Goal: Transaction & Acquisition: Complete application form

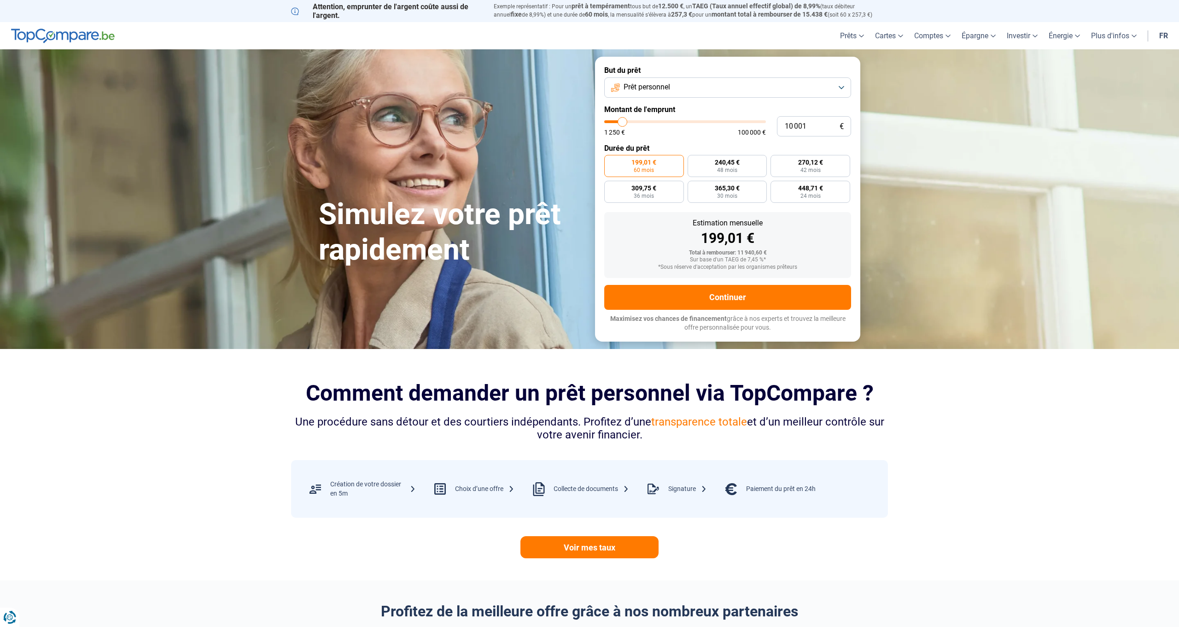
type input "9 750"
type input "9750"
type input "10 500"
type input "10500"
type input "10 750"
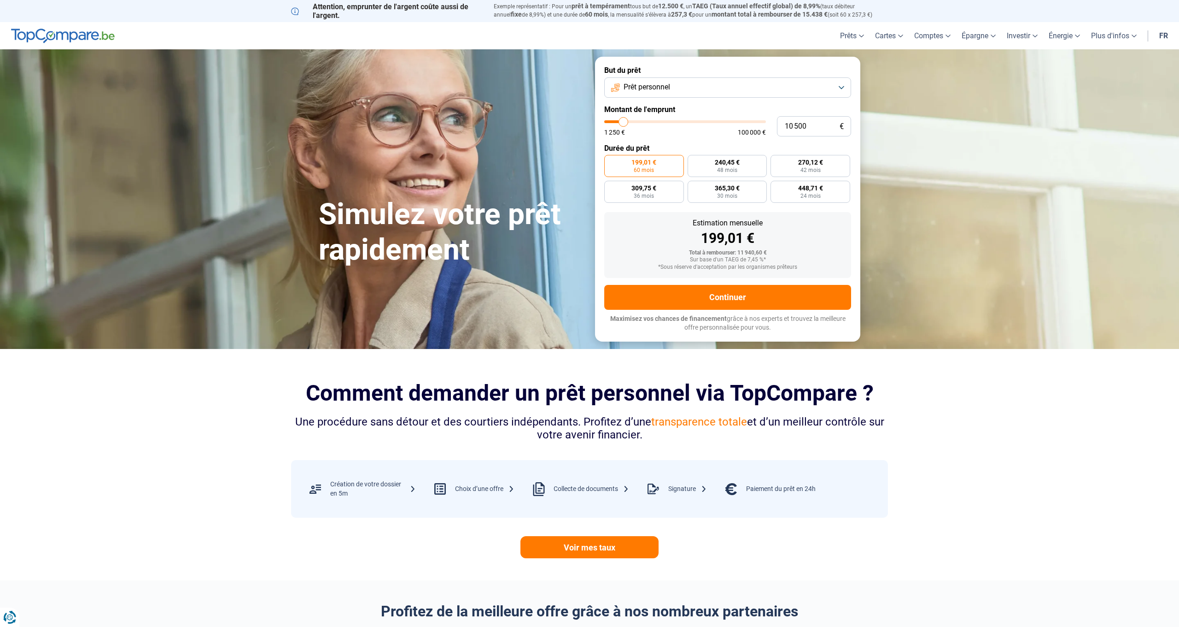
type input "10750"
type input "11 000"
type input "11000"
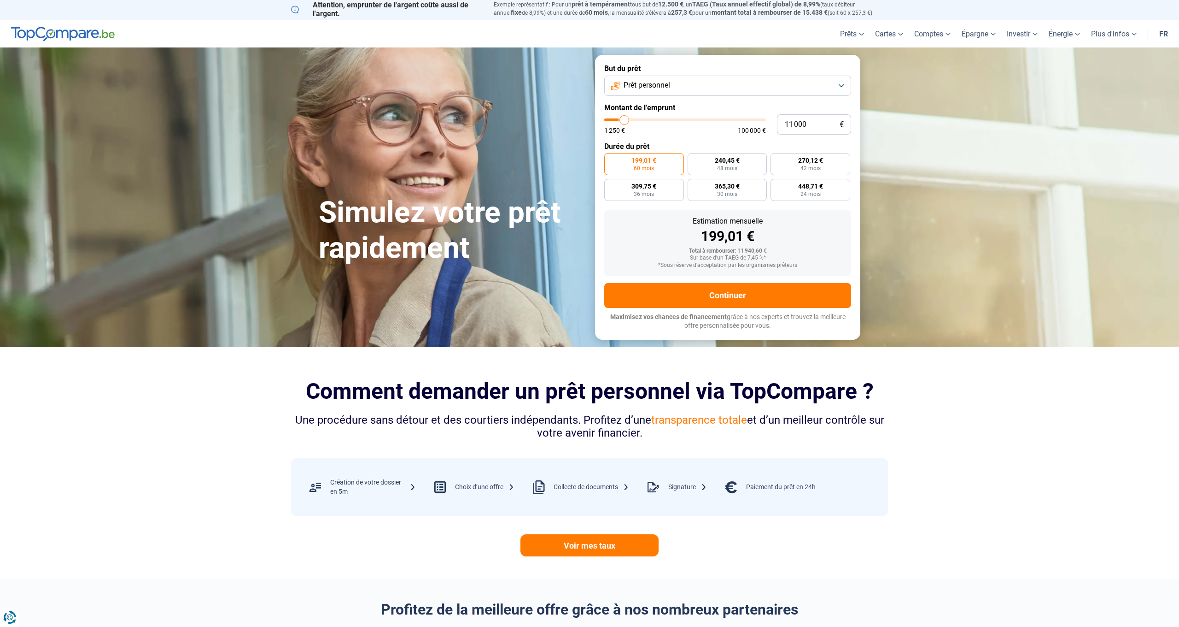
type input "11 250"
type input "11250"
type input "11 750"
type input "11750"
type input "12 000"
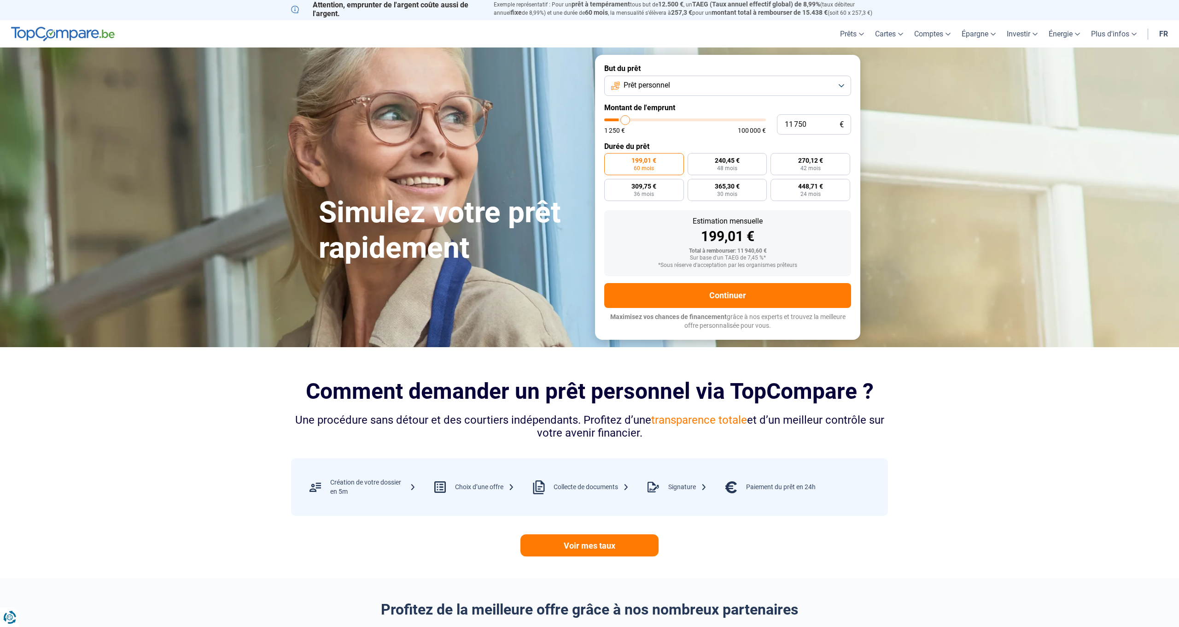
type input "12000"
type input "12 500"
type input "12500"
type input "13 250"
type input "13250"
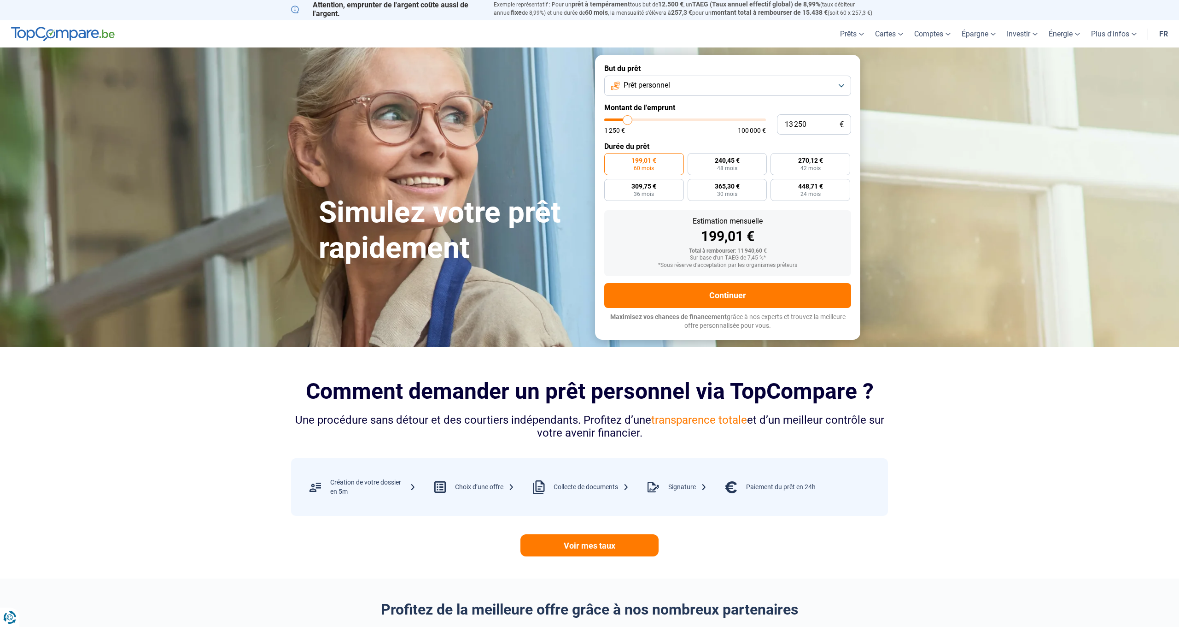
type input "14 000"
type input "14000"
type input "15 500"
type input "15500"
type input "16 250"
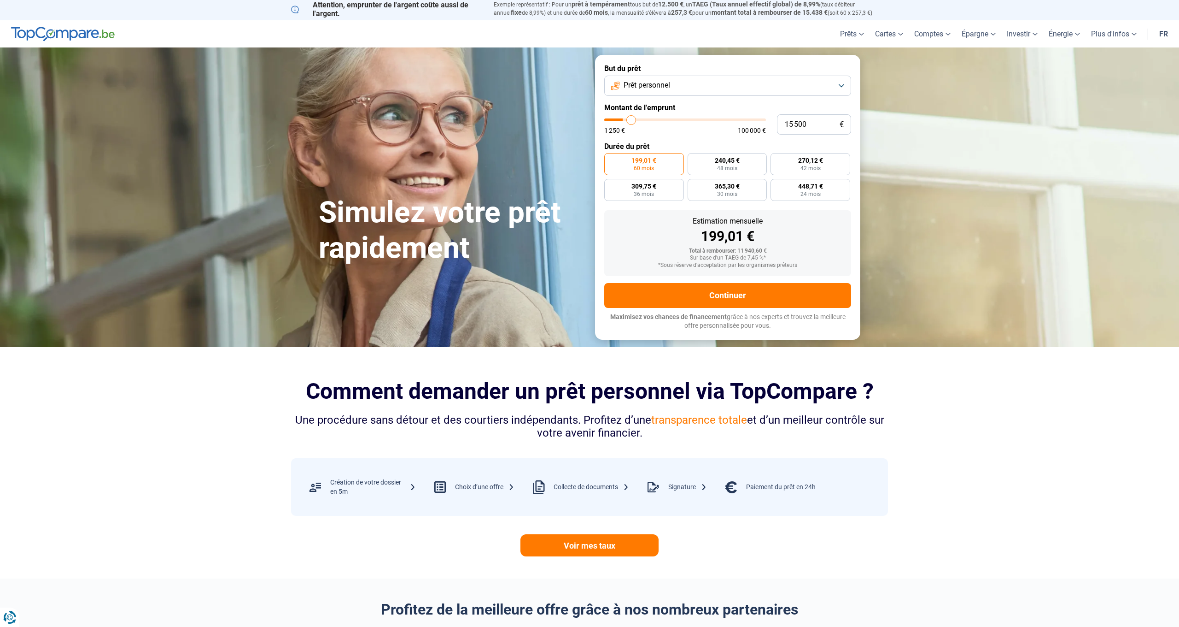
type input "16250"
type input "17 250"
type input "17250"
type input "18 000"
type input "18000"
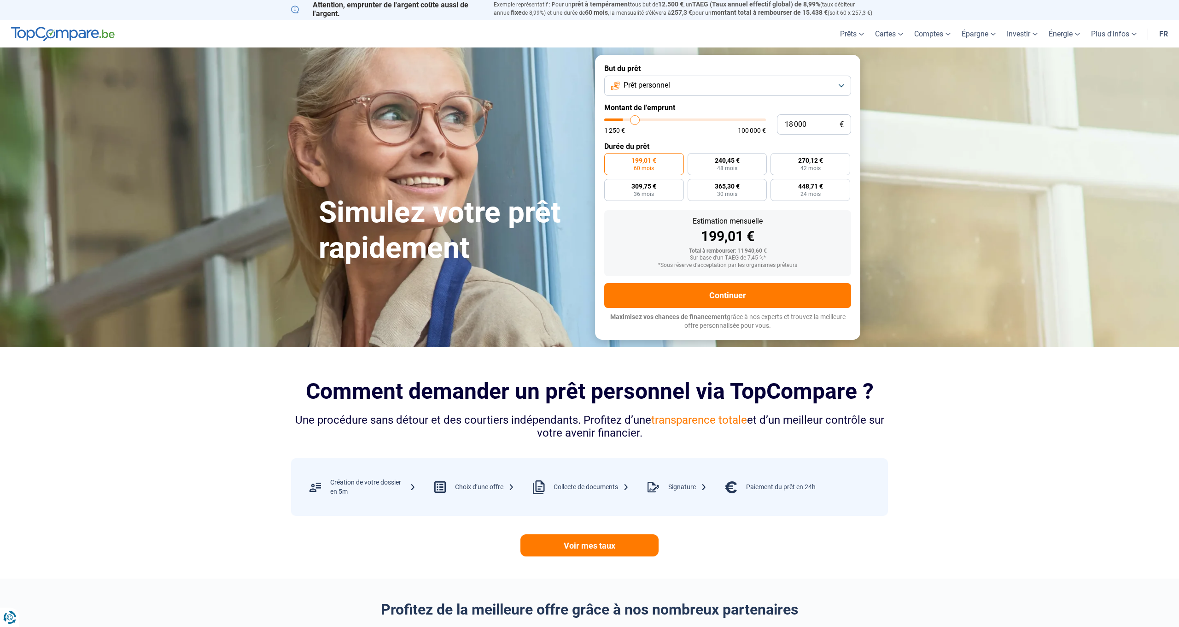
type input "18 250"
type input "18250"
type input "18 500"
type input "18500"
type input "18 750"
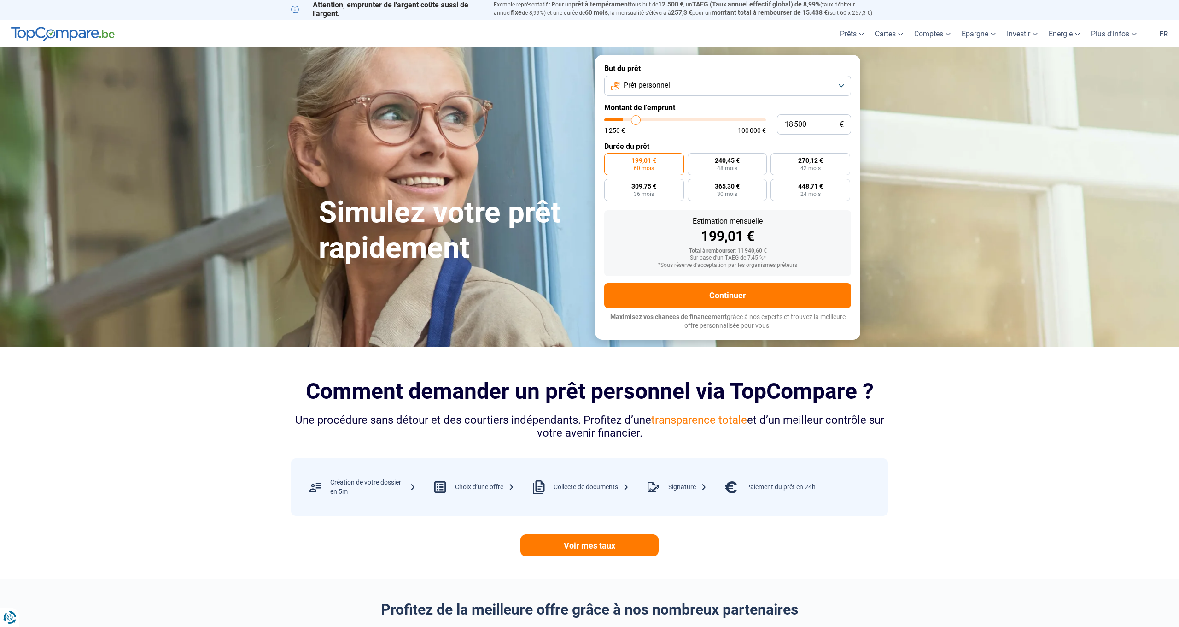
type input "18750"
type input "19 250"
type input "19250"
type input "19 500"
type input "19500"
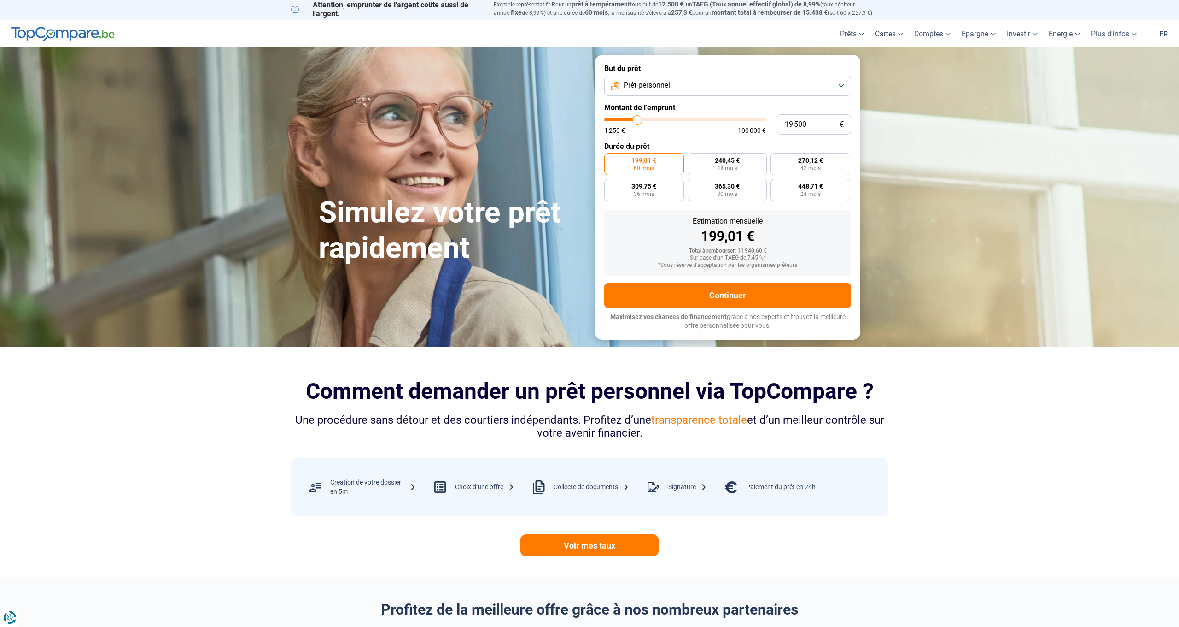
type input "19 750"
type input "19750"
type input "20 000"
type input "20000"
type input "20 500"
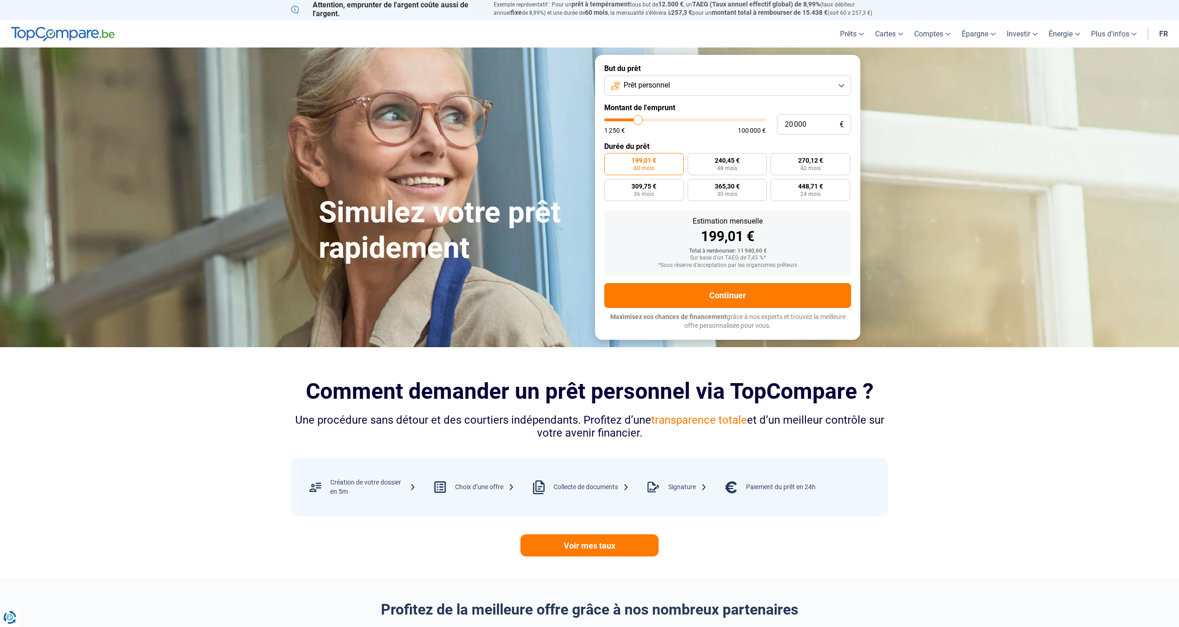
type input "20500"
type input "20 750"
type input "20750"
type input "21 250"
type input "21250"
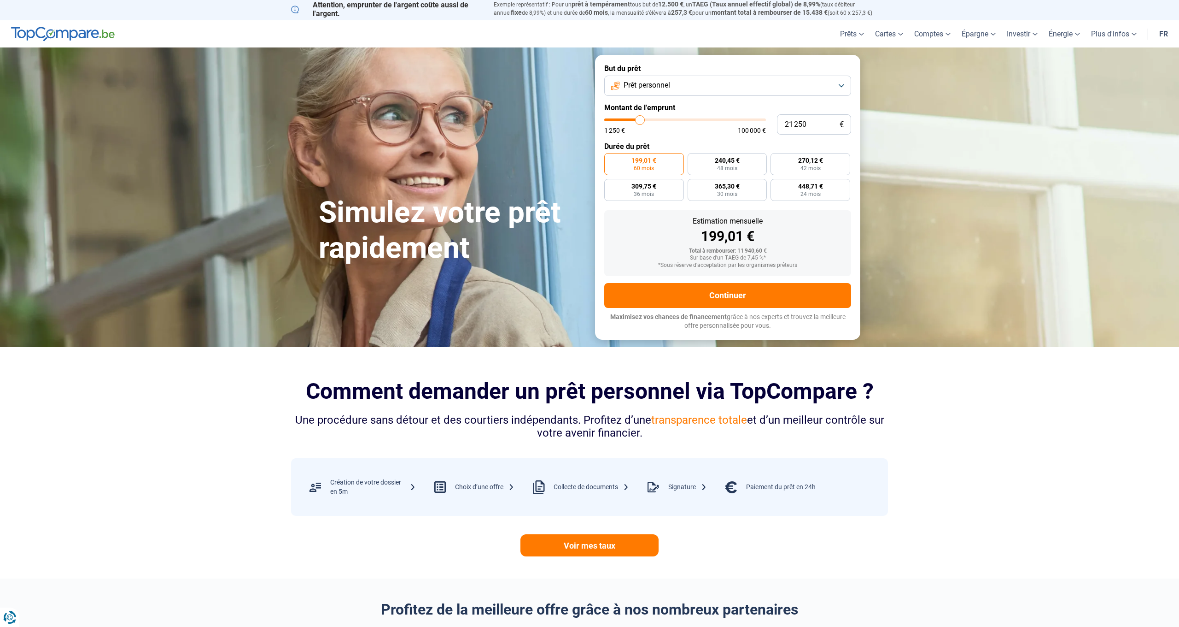
type input "21 500"
type input "21500"
type input "22 000"
type input "22000"
type input "22 500"
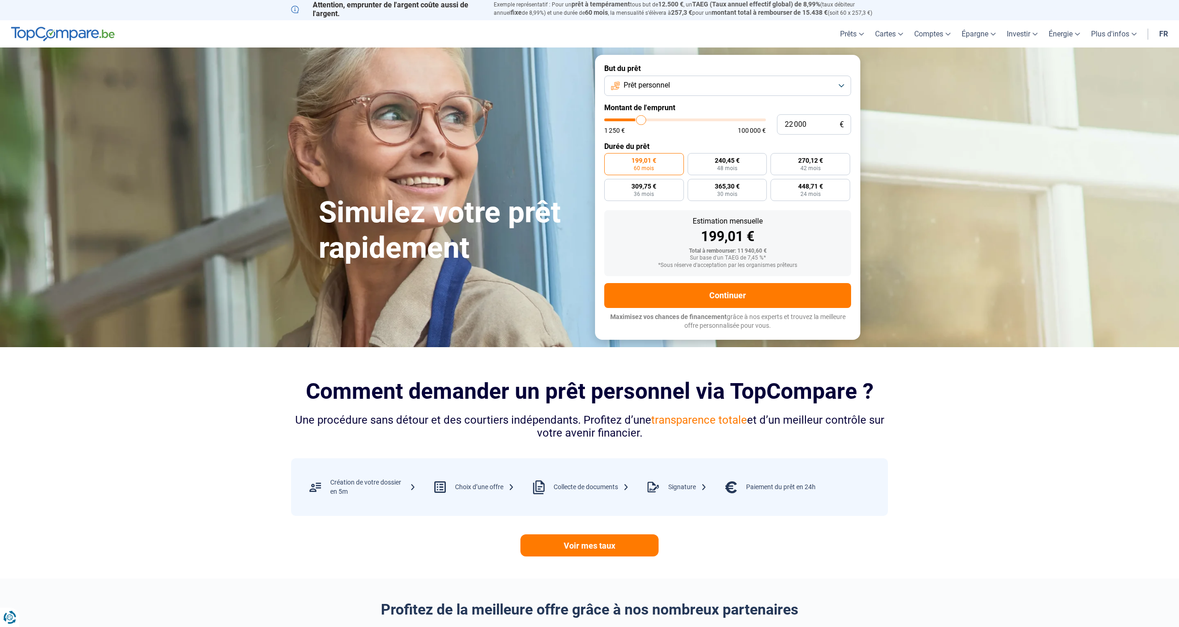
type input "22500"
type input "22 750"
type input "22750"
type input "23 000"
type input "23000"
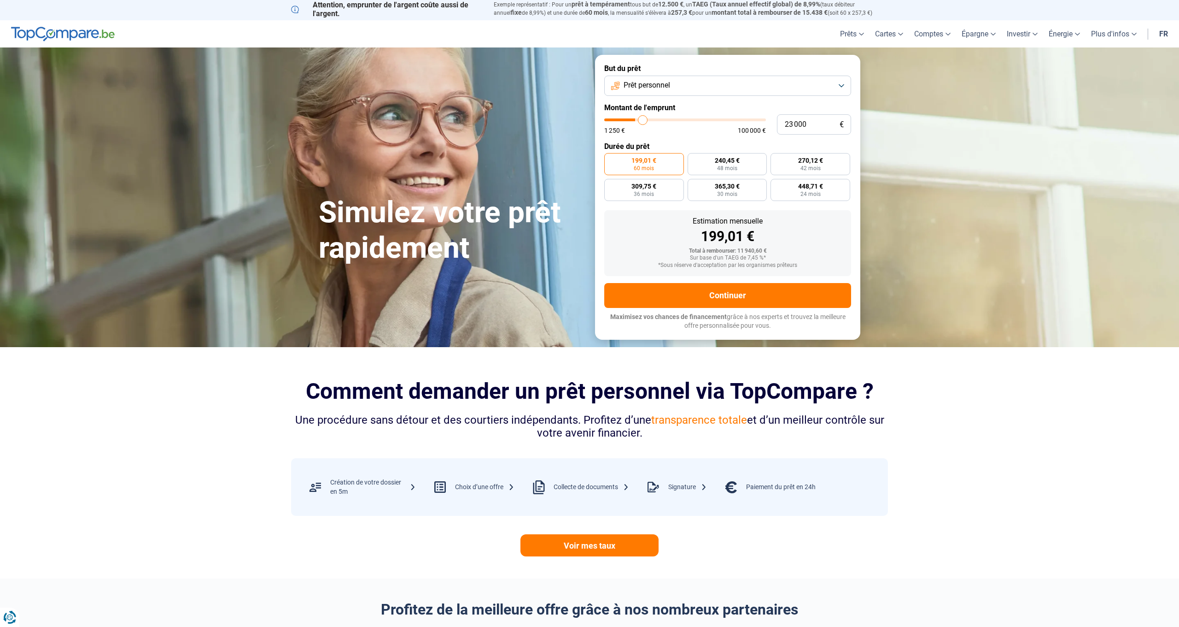
type input "23 500"
type input "23500"
type input "23 750"
type input "23750"
type input "24 000"
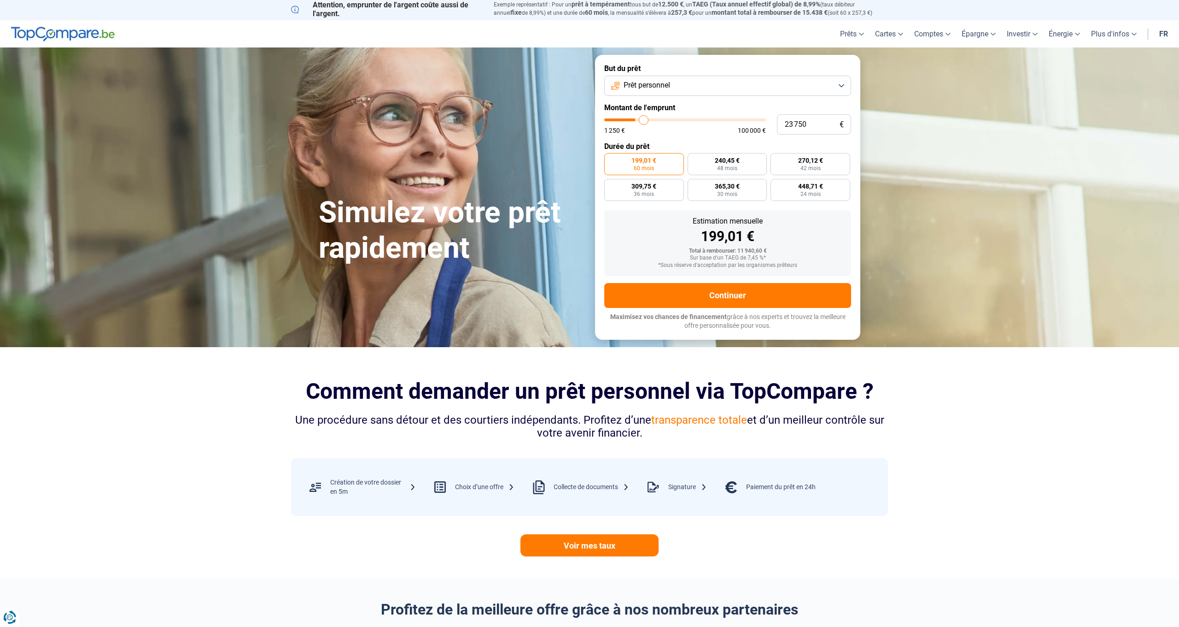
type input "24000"
type input "24 250"
type input "24250"
type input "24 500"
type input "24500"
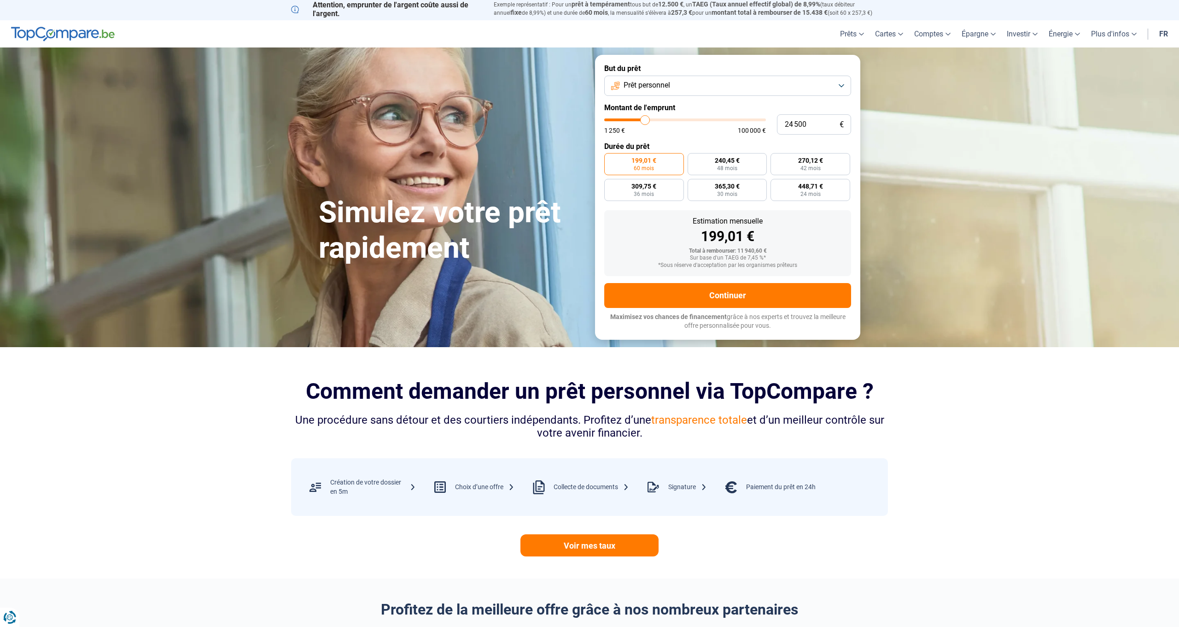
type input "25 000"
type input "25000"
type input "25 250"
type input "25250"
type input "25 500"
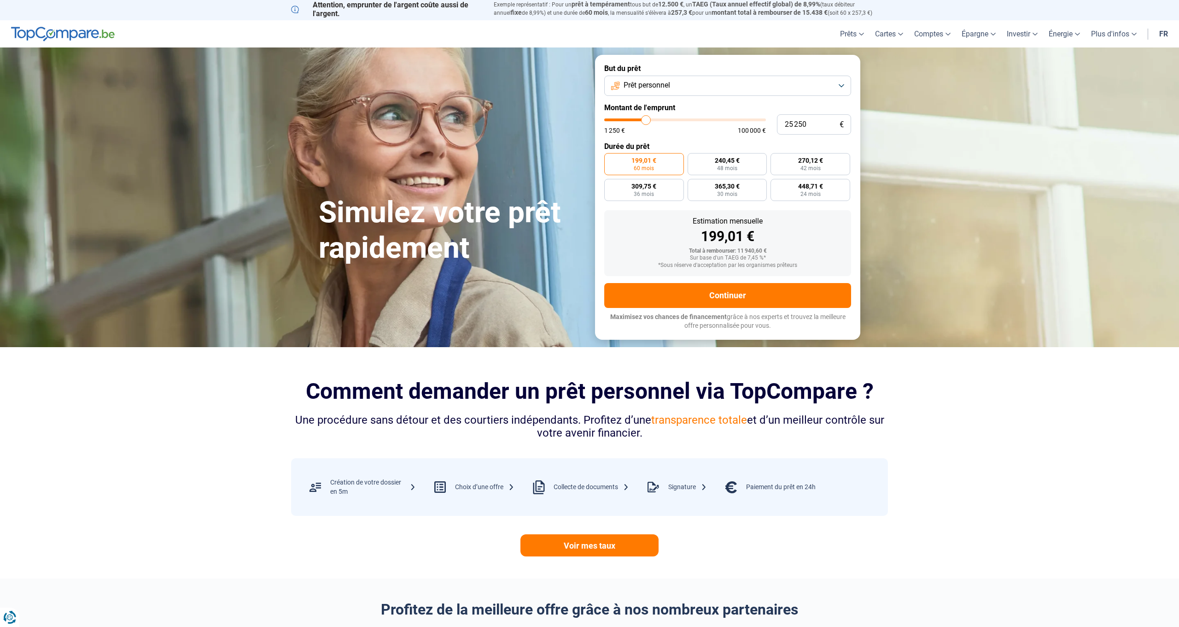
type input "25500"
type input "25 750"
type input "25750"
type input "26 000"
type input "26000"
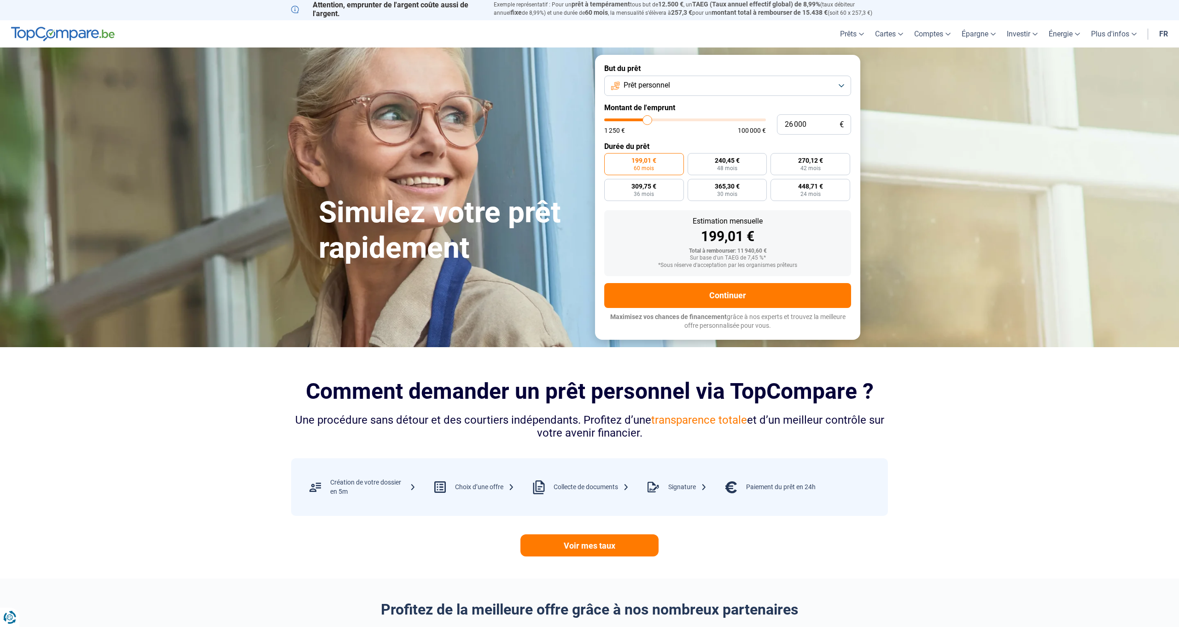
type input "26 500"
type input "26500"
type input "26 750"
type input "26750"
type input "27 000"
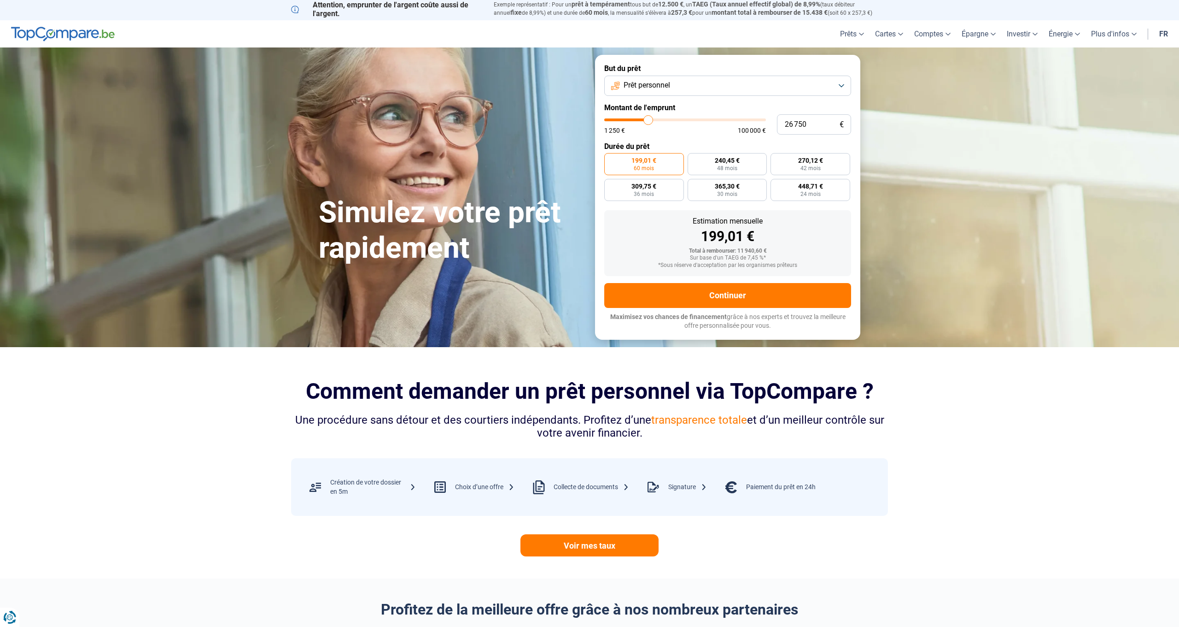
type input "27000"
type input "27 250"
type input "27250"
type input "27 500"
type input "27500"
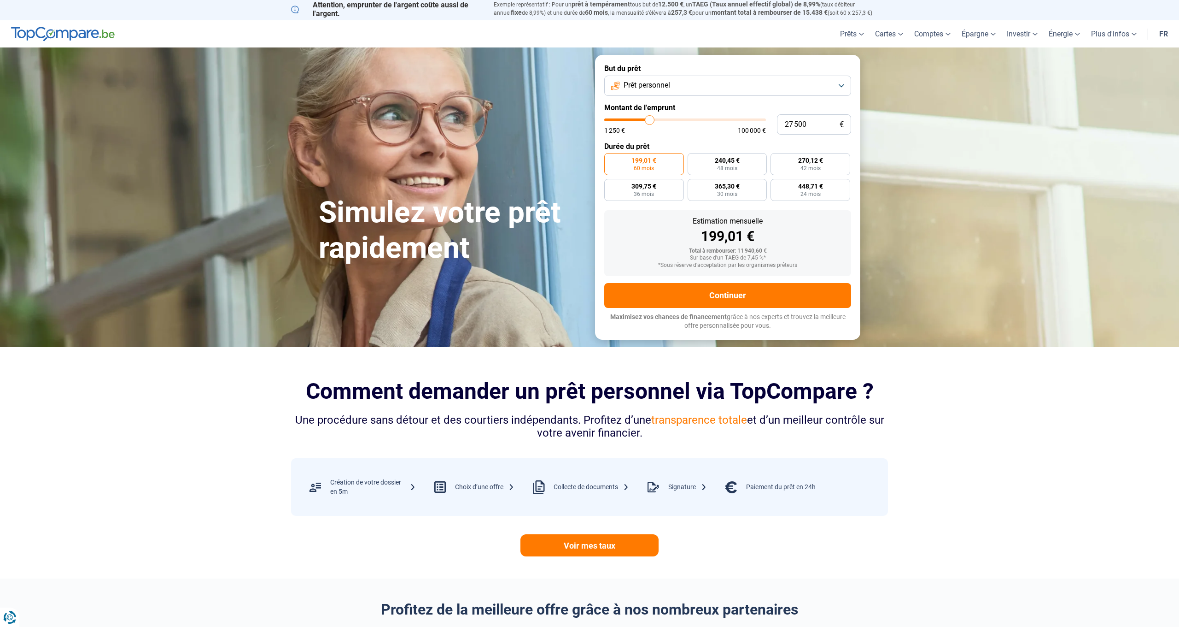
type input "28 000"
type input "28000"
type input "28 250"
type input "28250"
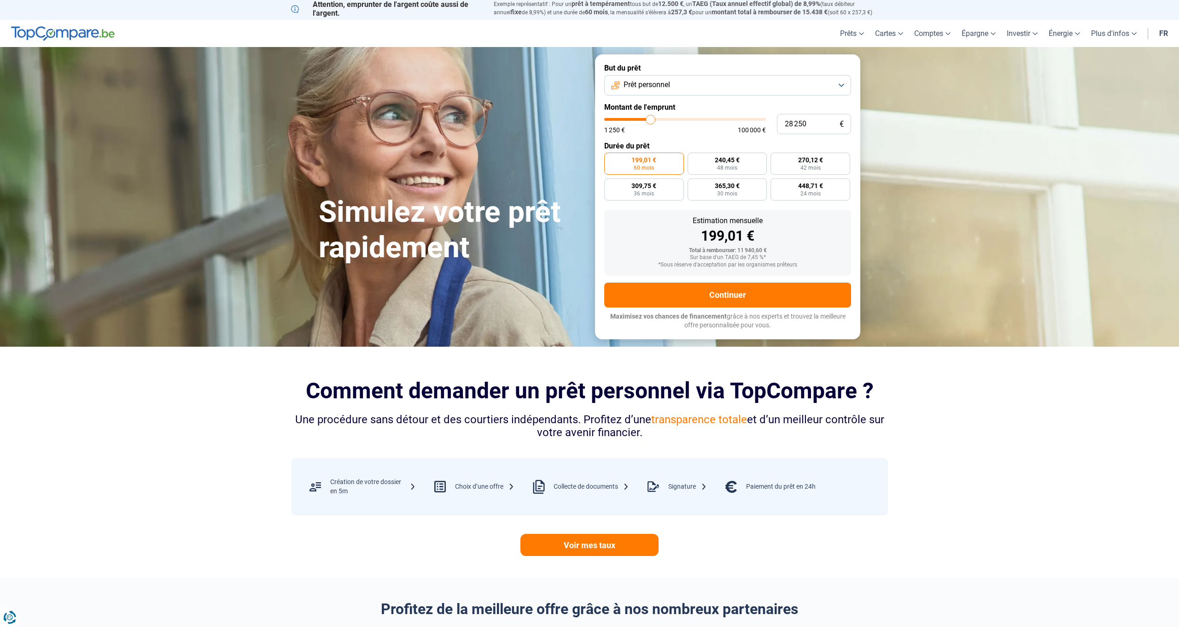
type input "28 500"
type input "28500"
type input "28 750"
type input "28750"
type input "29 000"
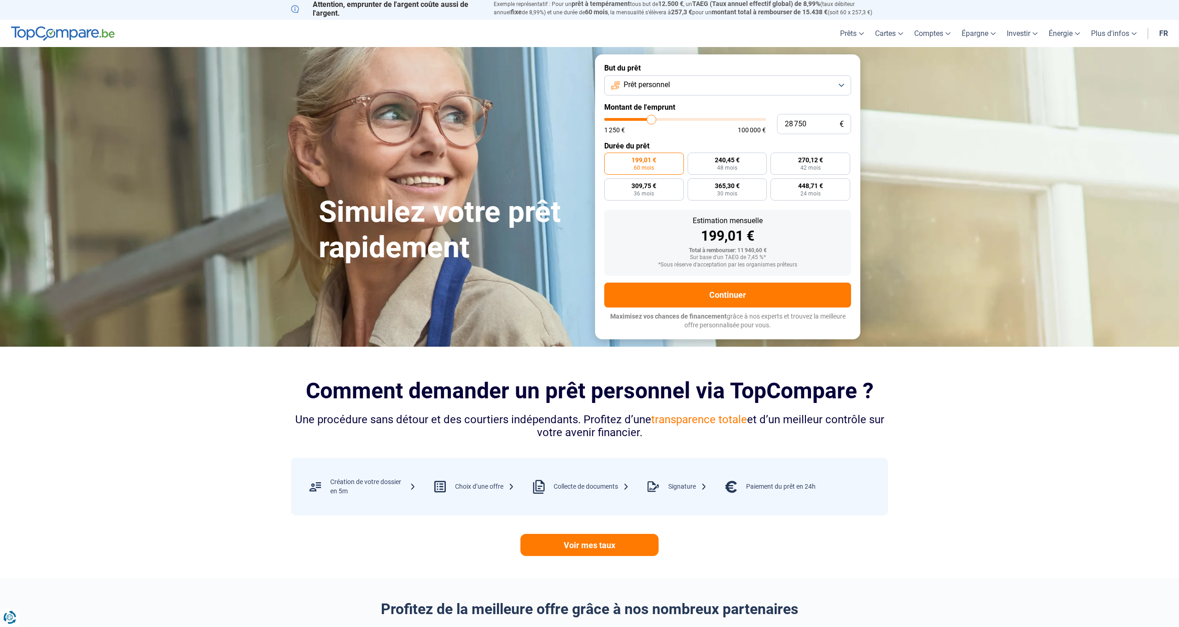
type input "29000"
type input "29 500"
type input "29500"
type input "29 750"
type input "29750"
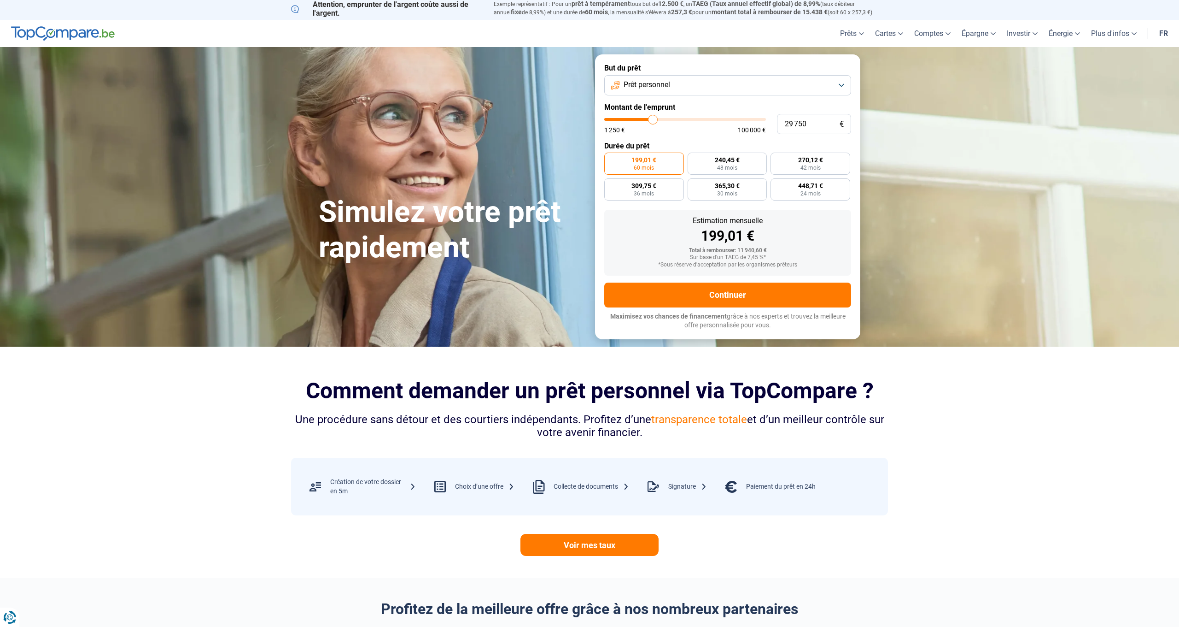
type input "30 000"
type input "30000"
type input "30 250"
type input "30250"
type input "30 500"
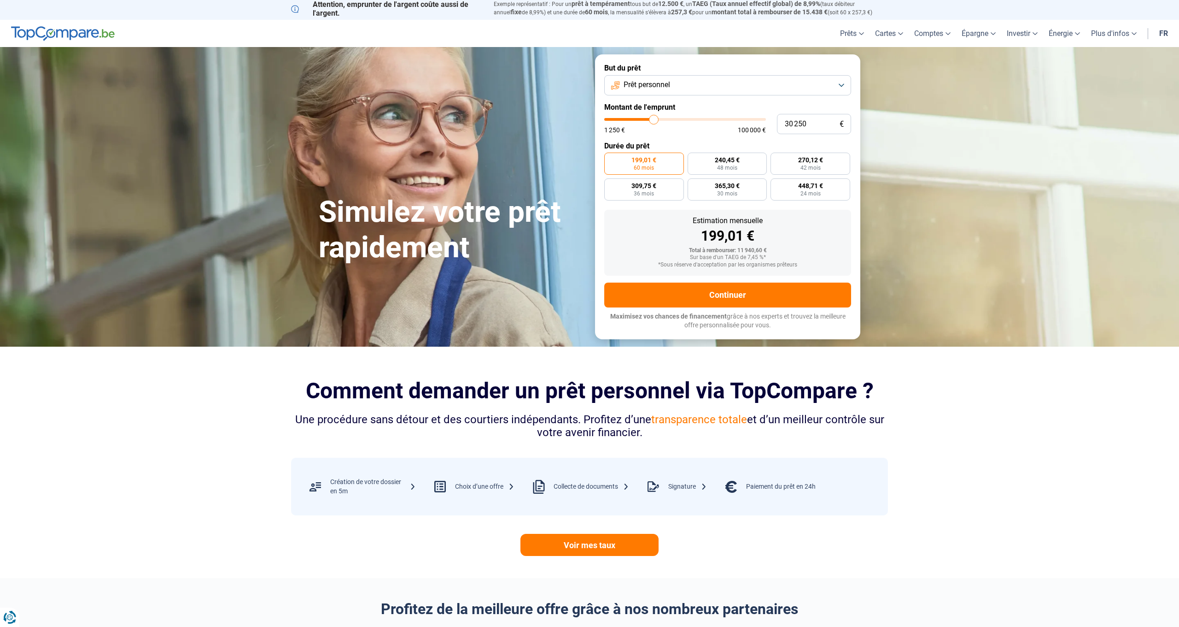
type input "30500"
type input "31 000"
type input "31000"
type input "31 250"
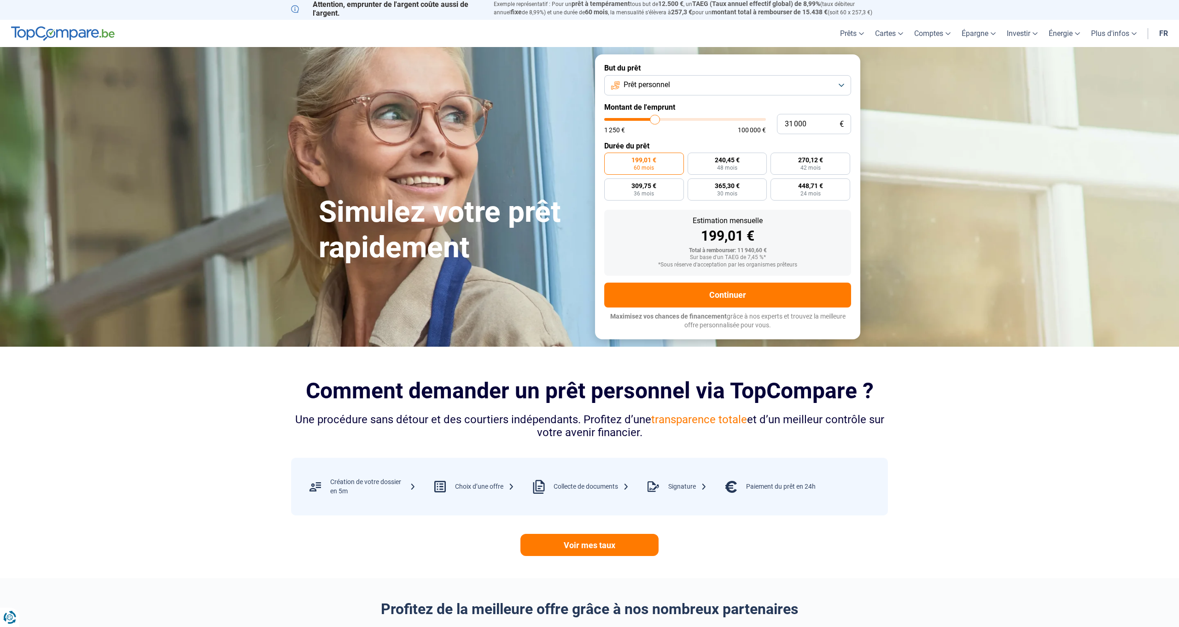
type input "31250"
type input "31 500"
type input "31500"
type input "31 750"
type input "31750"
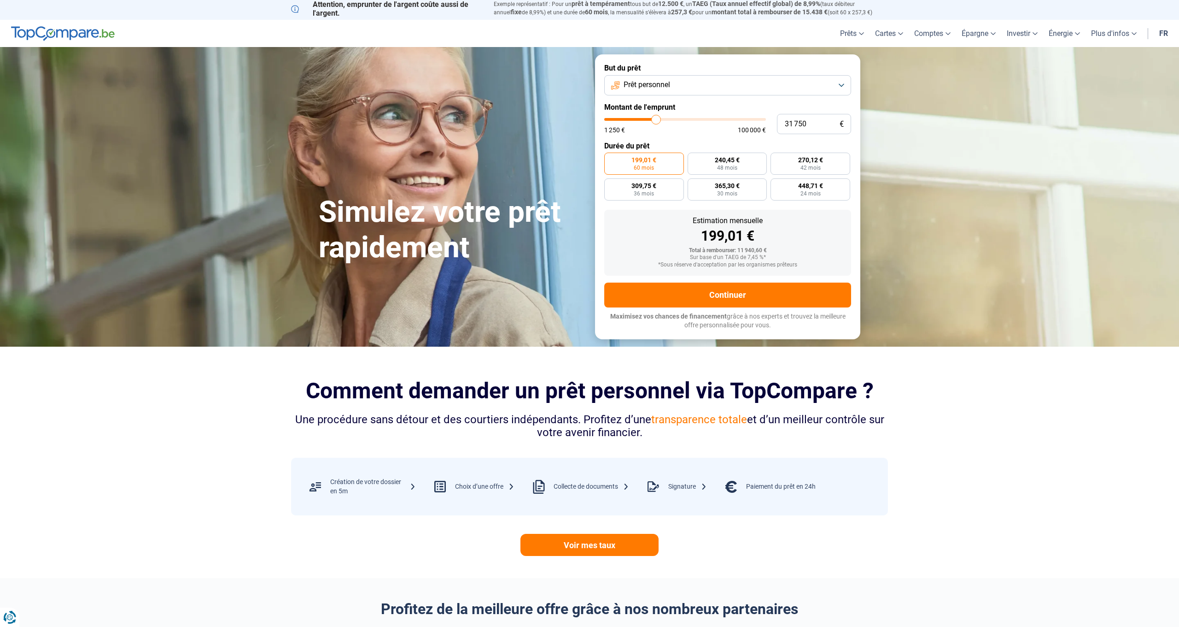
type input "32 000"
type input "32000"
type input "32 500"
type input "32500"
type input "32 750"
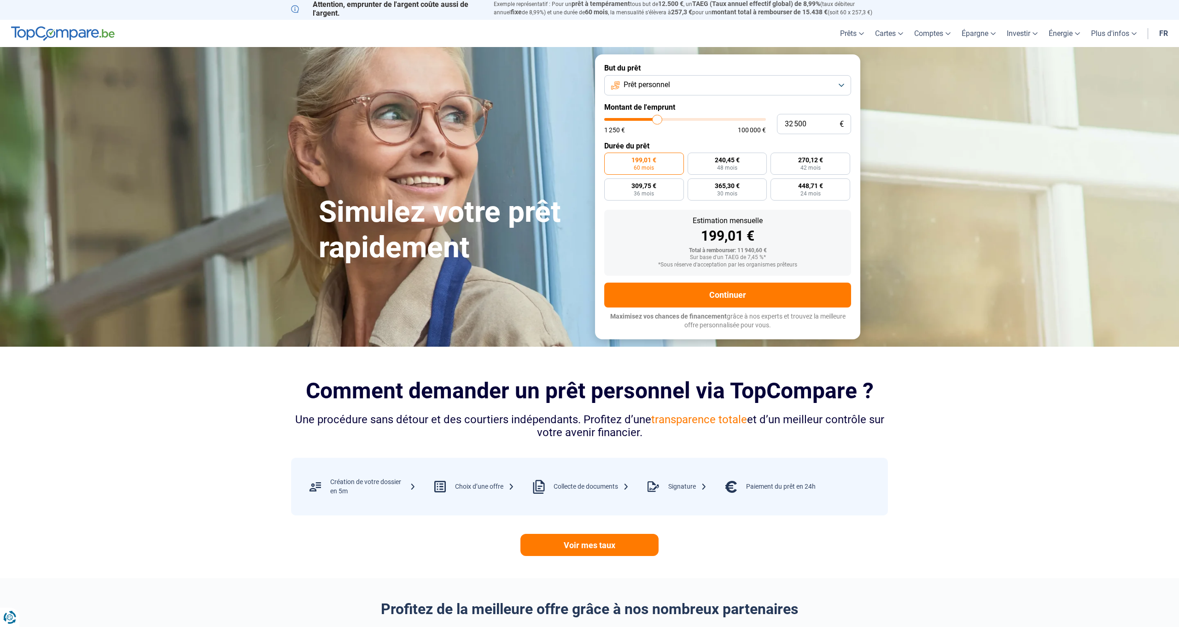
type input "32750"
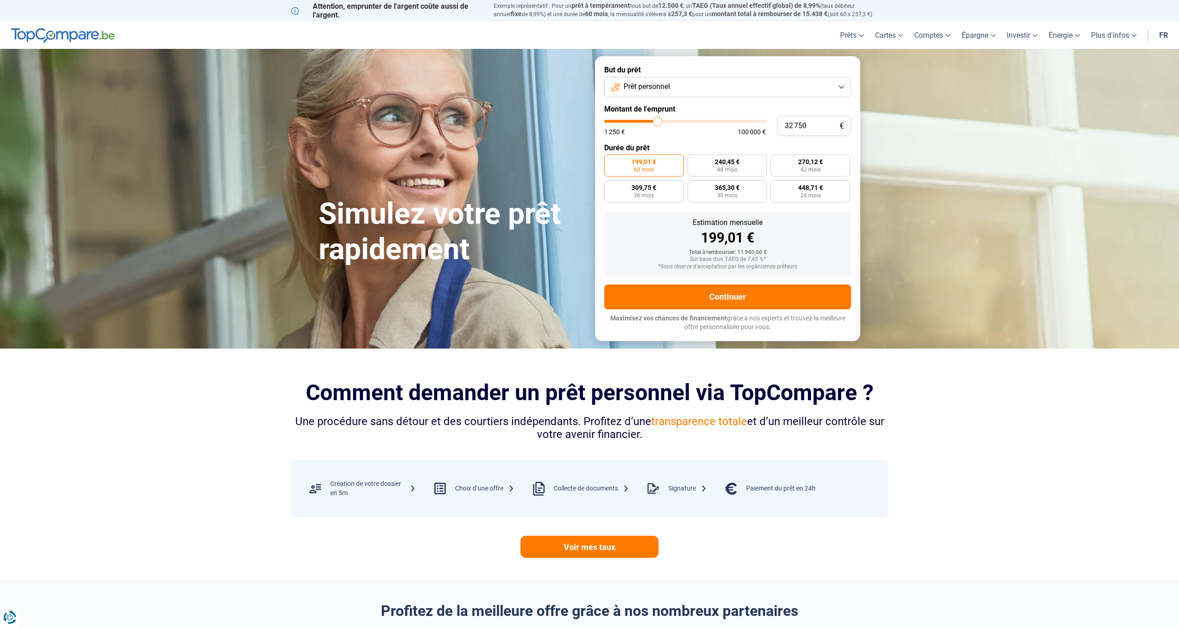
type input "33 000"
drag, startPoint x: 623, startPoint y: 123, endPoint x: 658, endPoint y: 123, distance: 35.0
type input "33000"
click at [658, 123] on input "range" at bounding box center [685, 121] width 162 height 3
radio input "false"
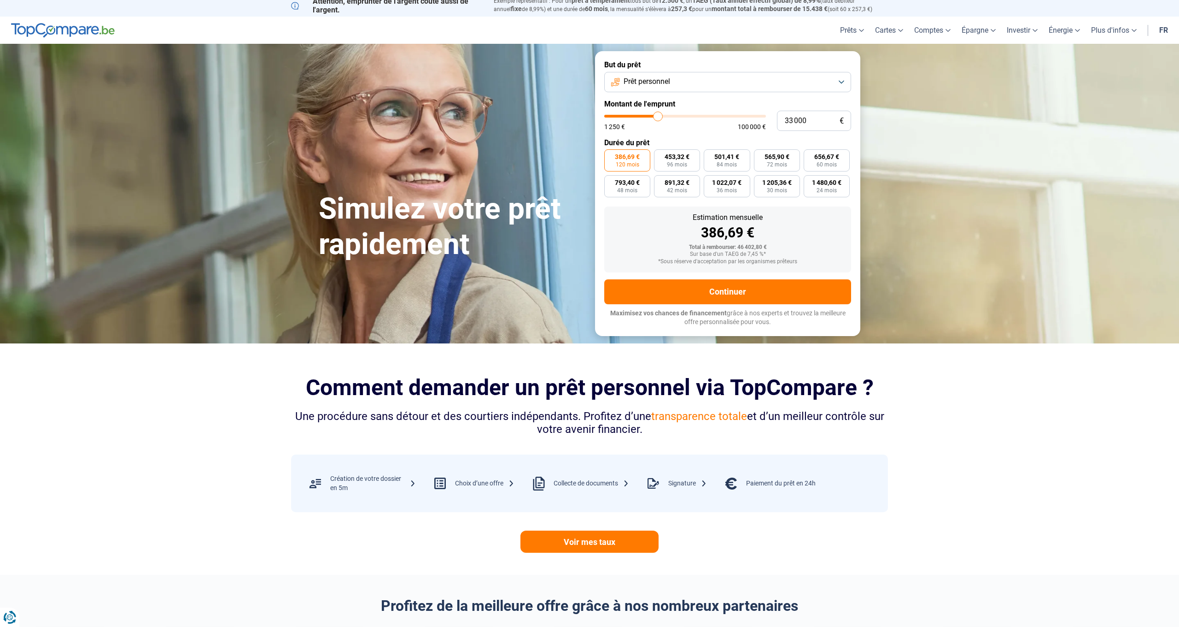
scroll to position [0, 0]
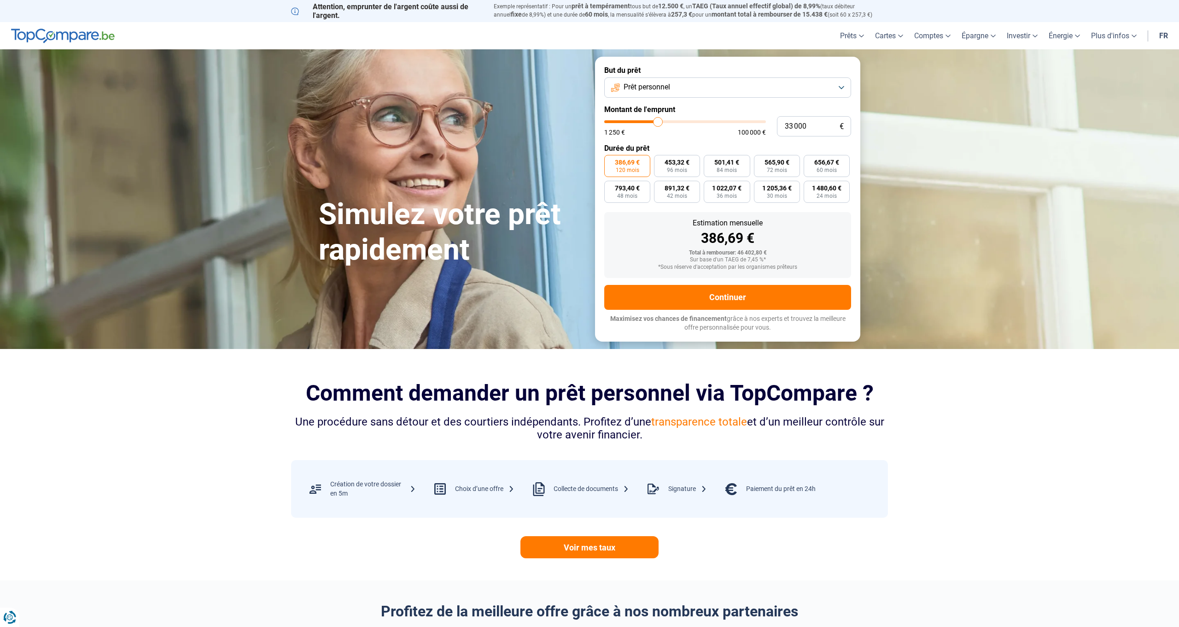
click at [630, 170] on span "120 mois" at bounding box center [627, 170] width 23 height 6
click at [610, 161] on input "386,69 € 120 mois" at bounding box center [607, 158] width 6 height 6
click at [710, 294] on button "Continuer" at bounding box center [727, 297] width 247 height 25
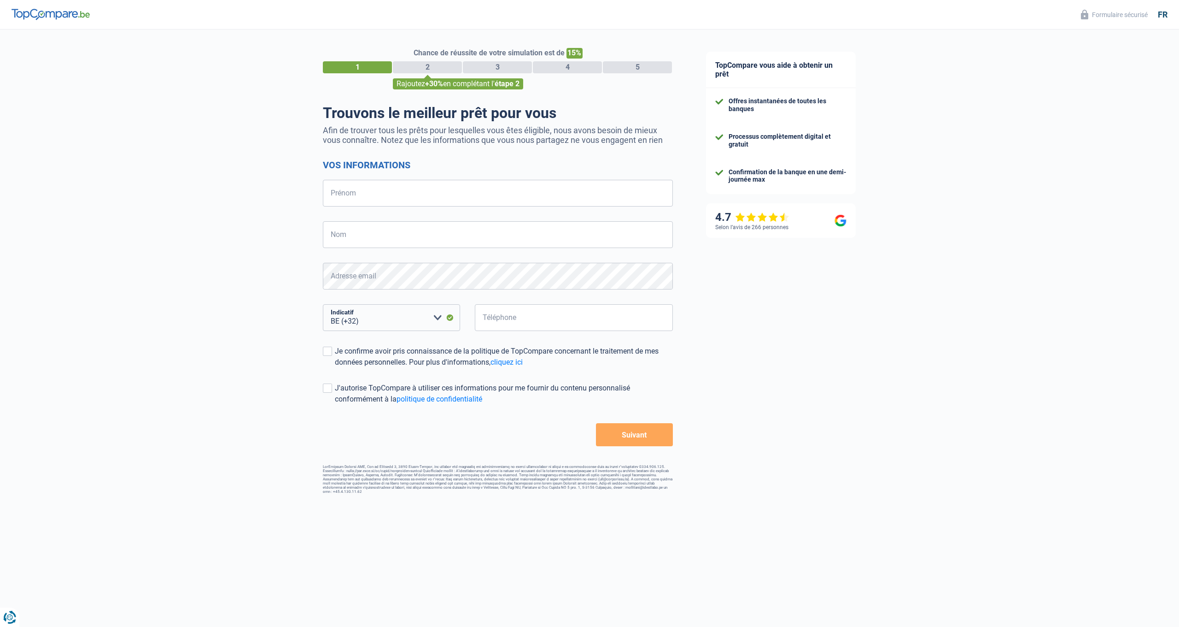
select select "32"
click at [447, 66] on div "2" at bounding box center [427, 67] width 69 height 12
